Goal: Navigation & Orientation: Find specific page/section

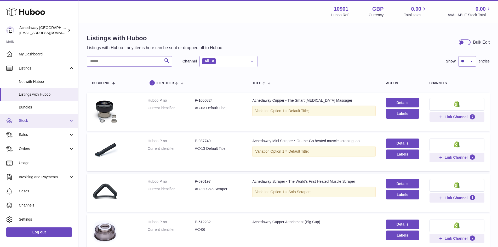
click at [51, 120] on span "Stock" at bounding box center [44, 120] width 50 height 5
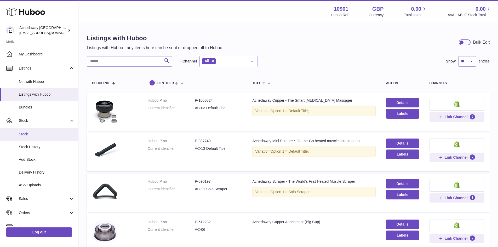
click at [47, 133] on span "Stock" at bounding box center [46, 134] width 55 height 5
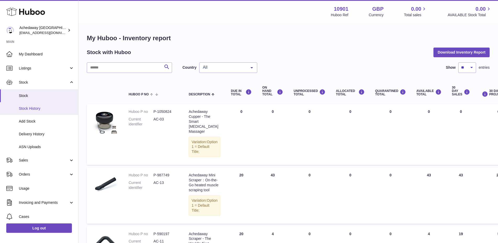
click at [49, 108] on span "Stock History" at bounding box center [46, 108] width 55 height 5
click at [49, 132] on span "Delivery History" at bounding box center [46, 134] width 55 height 5
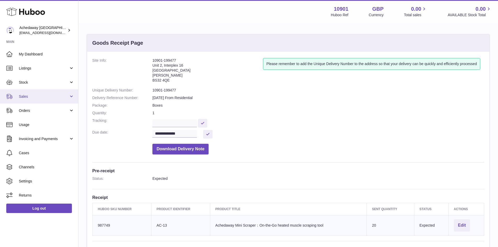
click at [52, 95] on span "Sales" at bounding box center [44, 96] width 50 height 5
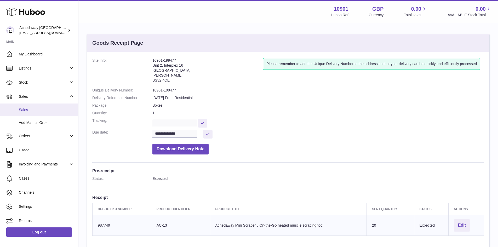
click at [52, 108] on span "Sales" at bounding box center [46, 109] width 55 height 5
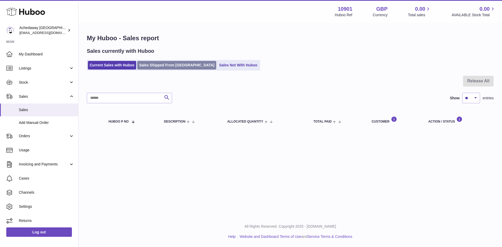
click at [143, 63] on link "Sales Shipped From [GEOGRAPHIC_DATA]" at bounding box center [176, 65] width 79 height 9
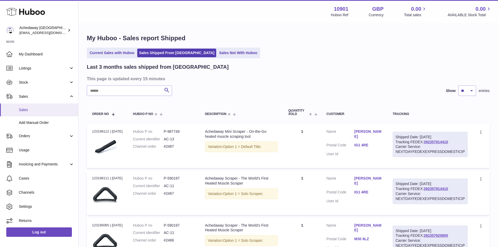
click at [50, 113] on link "Sales" at bounding box center [39, 109] width 78 height 13
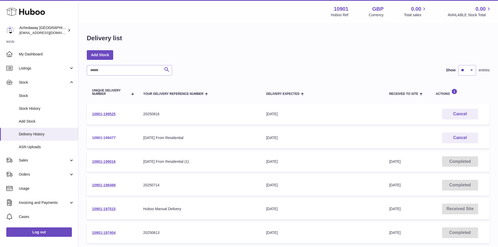
click at [109, 138] on link "10901-199477" at bounding box center [104, 138] width 24 height 4
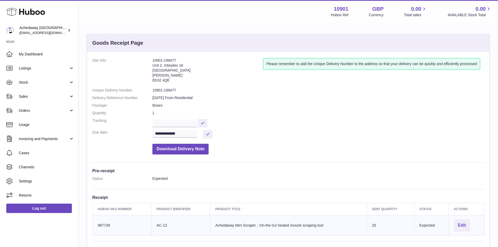
click at [165, 81] on address "10901-199477 Unit 2, Interplex 16 Ash Ridge Road Bradley Stoke BS32 4QE" at bounding box center [207, 71] width 110 height 27
click at [27, 59] on link "My Dashboard" at bounding box center [39, 54] width 78 height 14
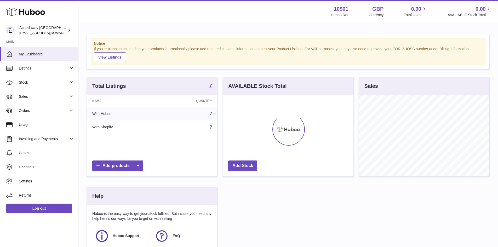
scroll to position [81, 130]
